Goal: Task Accomplishment & Management: Manage account settings

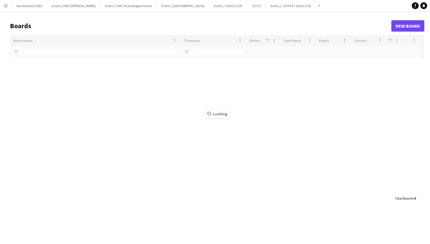
type input "***"
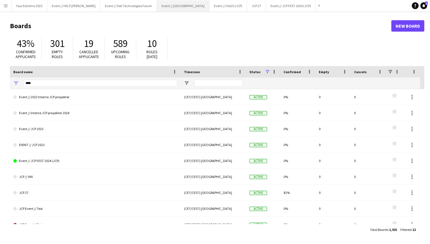
click at [173, 7] on button "Event // [GEOGRAPHIC_DATA]" at bounding box center [183, 5] width 52 height 11
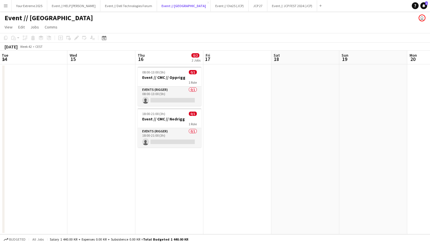
scroll to position [0, 133]
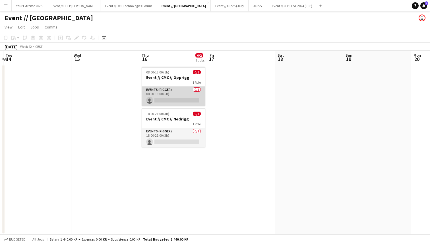
click at [170, 100] on app-card-role "Events (Rigger) 0/1 08:00-13:00 (5h) single-neutral-actions" at bounding box center [174, 95] width 64 height 19
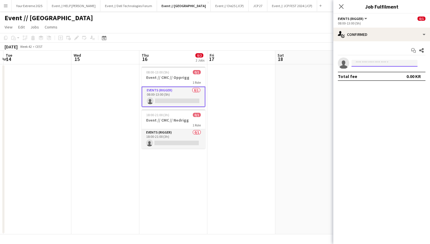
click at [386, 63] on input at bounding box center [384, 63] width 66 height 7
type input "*******"
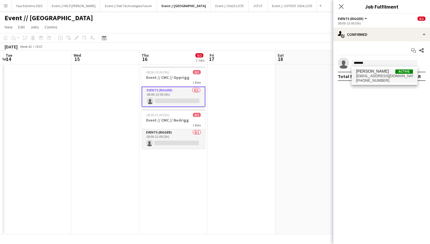
click at [377, 77] on span "[EMAIL_ADDRESS][DOMAIN_NAME]" at bounding box center [384, 76] width 57 height 5
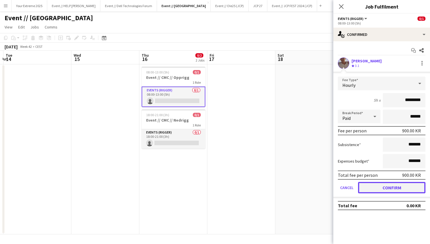
click at [385, 188] on button "Confirm" at bounding box center [391, 187] width 67 height 11
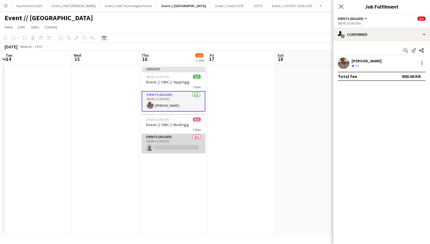
click at [171, 141] on app-card-role "Events (Rigger) 0/1 18:00-21:00 (3h) single-neutral-actions" at bounding box center [174, 143] width 64 height 19
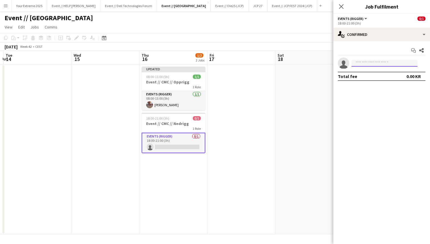
click at [377, 63] on input at bounding box center [384, 63] width 66 height 7
type input "*******"
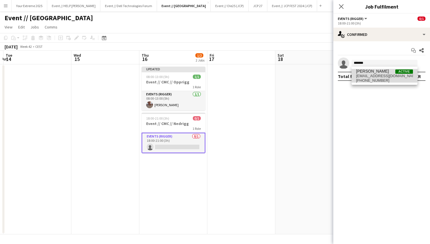
click at [374, 74] on span "[EMAIL_ADDRESS][DOMAIN_NAME]" at bounding box center [384, 76] width 57 height 5
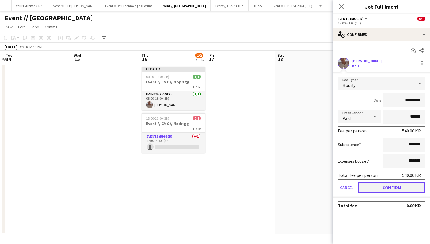
click at [380, 186] on button "Confirm" at bounding box center [391, 187] width 67 height 11
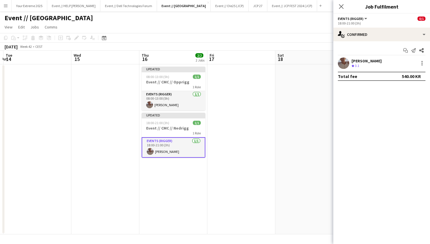
click at [327, 159] on app-date-cell at bounding box center [309, 149] width 68 height 170
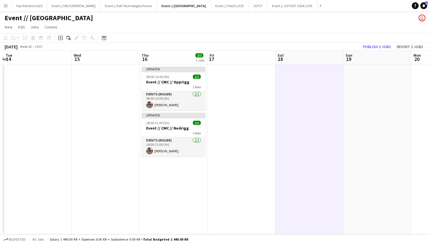
click at [242, 123] on app-date-cell at bounding box center [241, 149] width 68 height 170
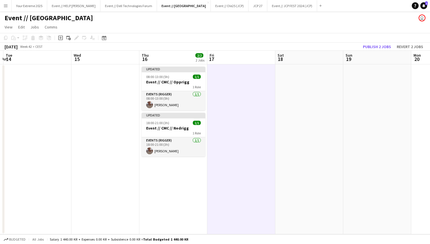
click at [288, 110] on app-date-cell at bounding box center [309, 149] width 68 height 170
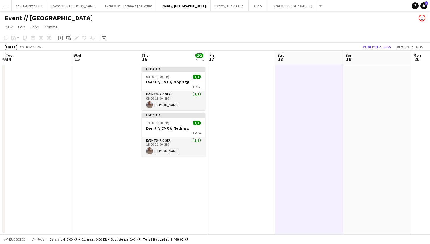
click at [241, 146] on app-date-cell at bounding box center [241, 149] width 68 height 170
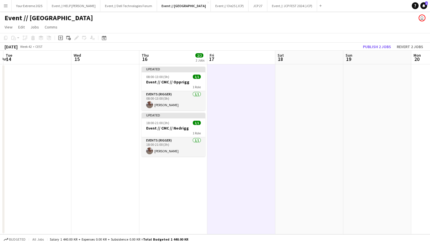
click at [314, 109] on app-date-cell at bounding box center [309, 149] width 68 height 170
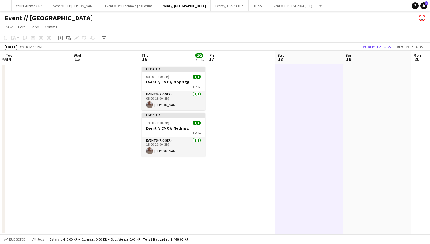
click at [251, 120] on app-date-cell at bounding box center [241, 149] width 68 height 170
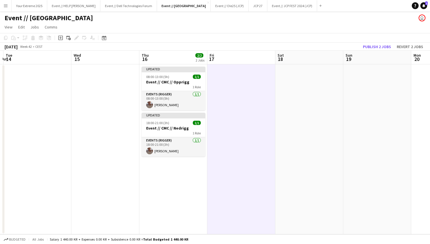
click at [297, 87] on app-date-cell at bounding box center [309, 149] width 68 height 170
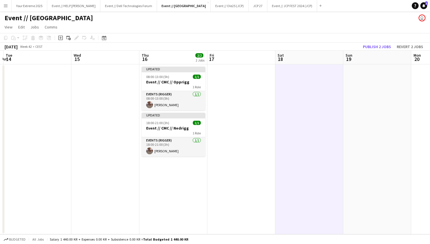
click at [246, 75] on app-date-cell at bounding box center [241, 149] width 68 height 170
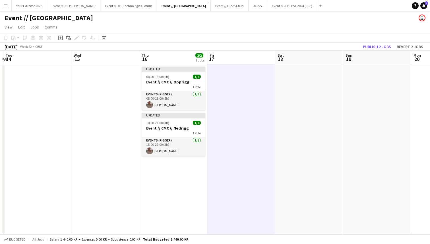
click at [300, 73] on app-date-cell at bounding box center [309, 149] width 68 height 170
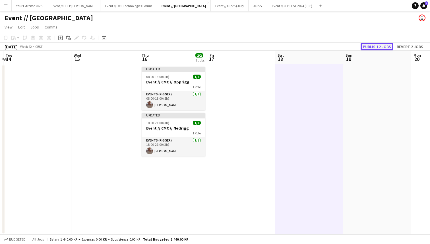
click at [377, 46] on button "Publish 2 jobs" at bounding box center [377, 46] width 33 height 7
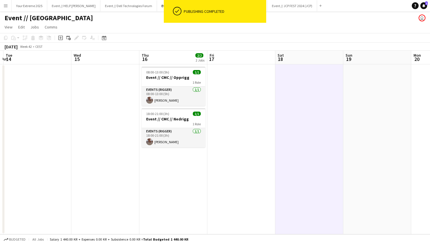
click at [252, 123] on app-date-cell at bounding box center [241, 149] width 68 height 170
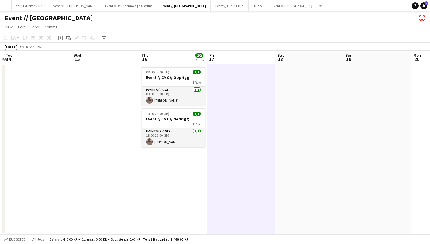
click at [292, 116] on app-date-cell at bounding box center [309, 149] width 68 height 170
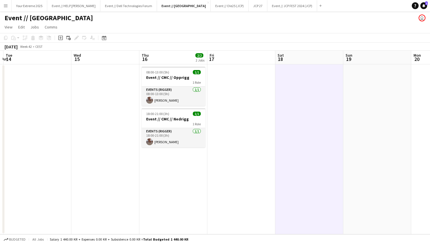
click at [108, 105] on app-date-cell at bounding box center [105, 149] width 68 height 170
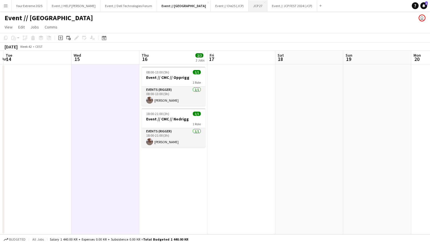
click at [249, 10] on button "JCP 27 Close" at bounding box center [258, 5] width 19 height 11
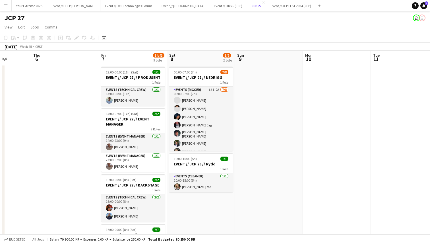
scroll to position [0, 159]
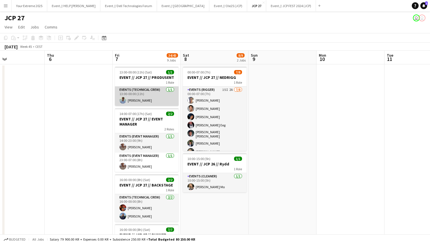
click at [140, 98] on app-card-role "Events (Technical Crew) [DATE] 13:00-00:00 (11h) [PERSON_NAME]" at bounding box center [147, 95] width 64 height 19
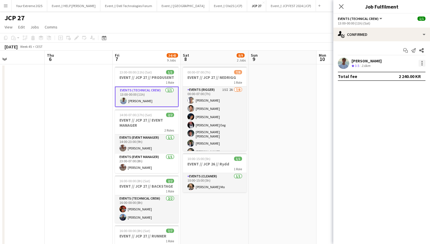
click at [421, 63] on div at bounding box center [422, 63] width 7 height 7
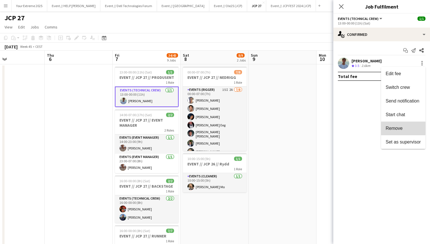
click at [393, 128] on span "Remove" at bounding box center [394, 128] width 17 height 5
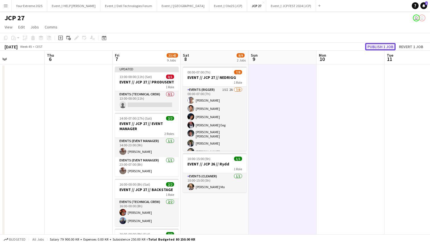
click at [375, 47] on button "Publish 1 job" at bounding box center [380, 46] width 30 height 7
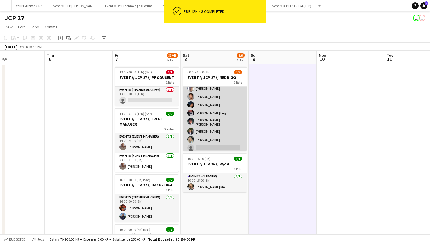
scroll to position [11, 0]
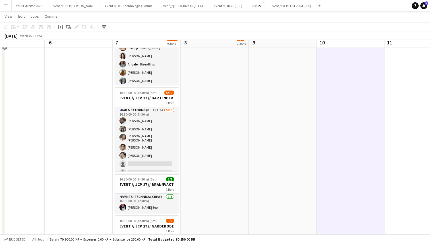
scroll to position [386, 0]
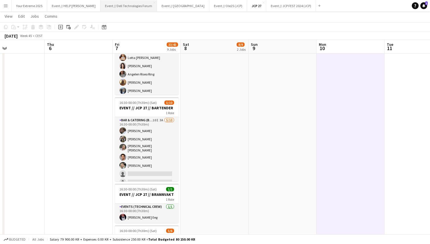
click at [116, 7] on button "Event // Dell Technologies Forum Close" at bounding box center [128, 5] width 57 height 11
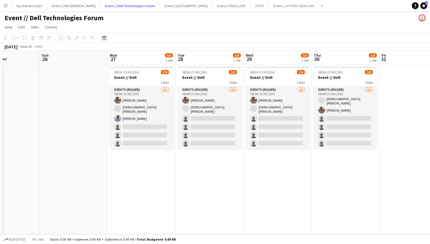
scroll to position [0, 238]
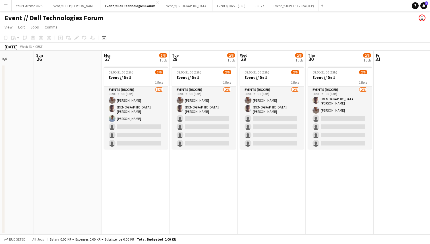
click at [73, 151] on app-date-cell at bounding box center [68, 149] width 68 height 170
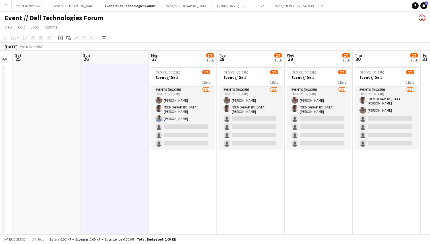
scroll to position [0, 182]
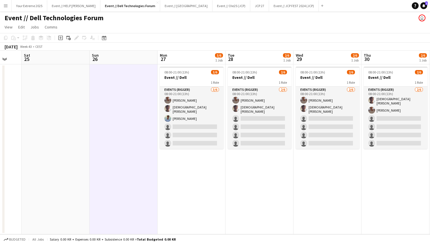
click at [72, 122] on app-date-cell at bounding box center [56, 149] width 68 height 170
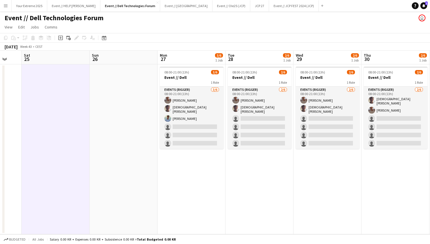
click at [123, 122] on app-date-cell at bounding box center [124, 149] width 68 height 170
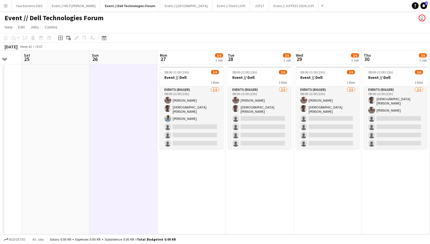
click at [224, 26] on app-page-menu "View Day view expanded Day view collapsed Month view Date picker Jump to [DATE]…" at bounding box center [215, 27] width 430 height 11
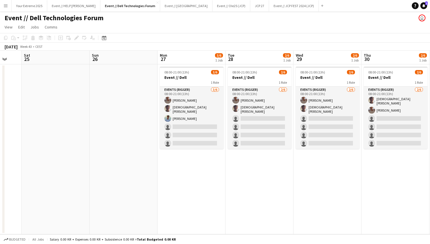
click at [116, 138] on app-date-cell at bounding box center [124, 149] width 68 height 170
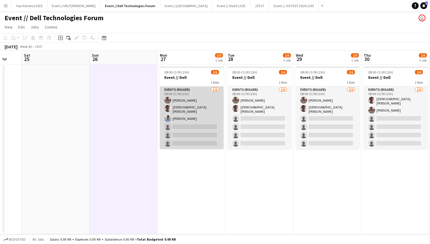
click at [181, 133] on app-card-role "Events (Rigger) [DATE] 08:00-21:00 (13h) [PERSON_NAME] [PERSON_NAME] [PERSON_NA…" at bounding box center [192, 117] width 64 height 62
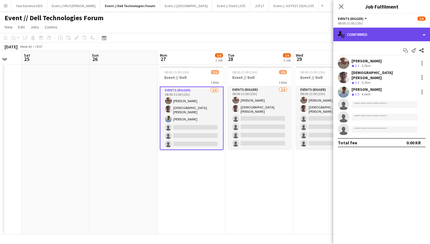
click at [394, 33] on div "single-neutral-actions-check-2 Confirmed" at bounding box center [381, 35] width 97 height 14
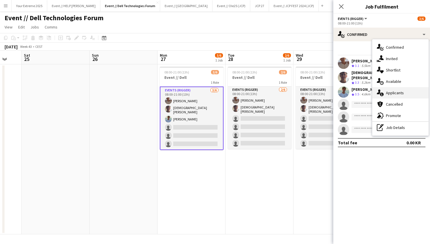
click at [399, 91] on span "Applicants" at bounding box center [395, 92] width 18 height 5
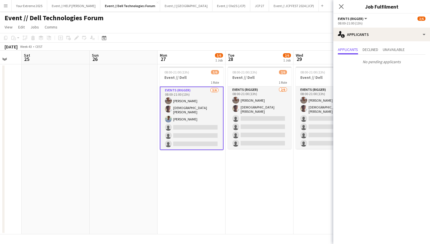
click at [120, 121] on app-date-cell at bounding box center [124, 149] width 68 height 170
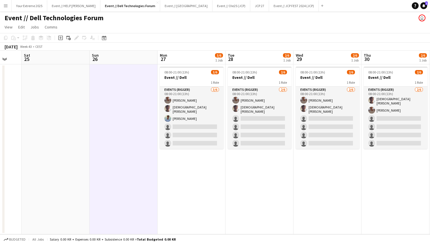
click at [143, 21] on div "Event // Dell Technologies Forum user" at bounding box center [215, 16] width 430 height 11
